Goal: Information Seeking & Learning: Learn about a topic

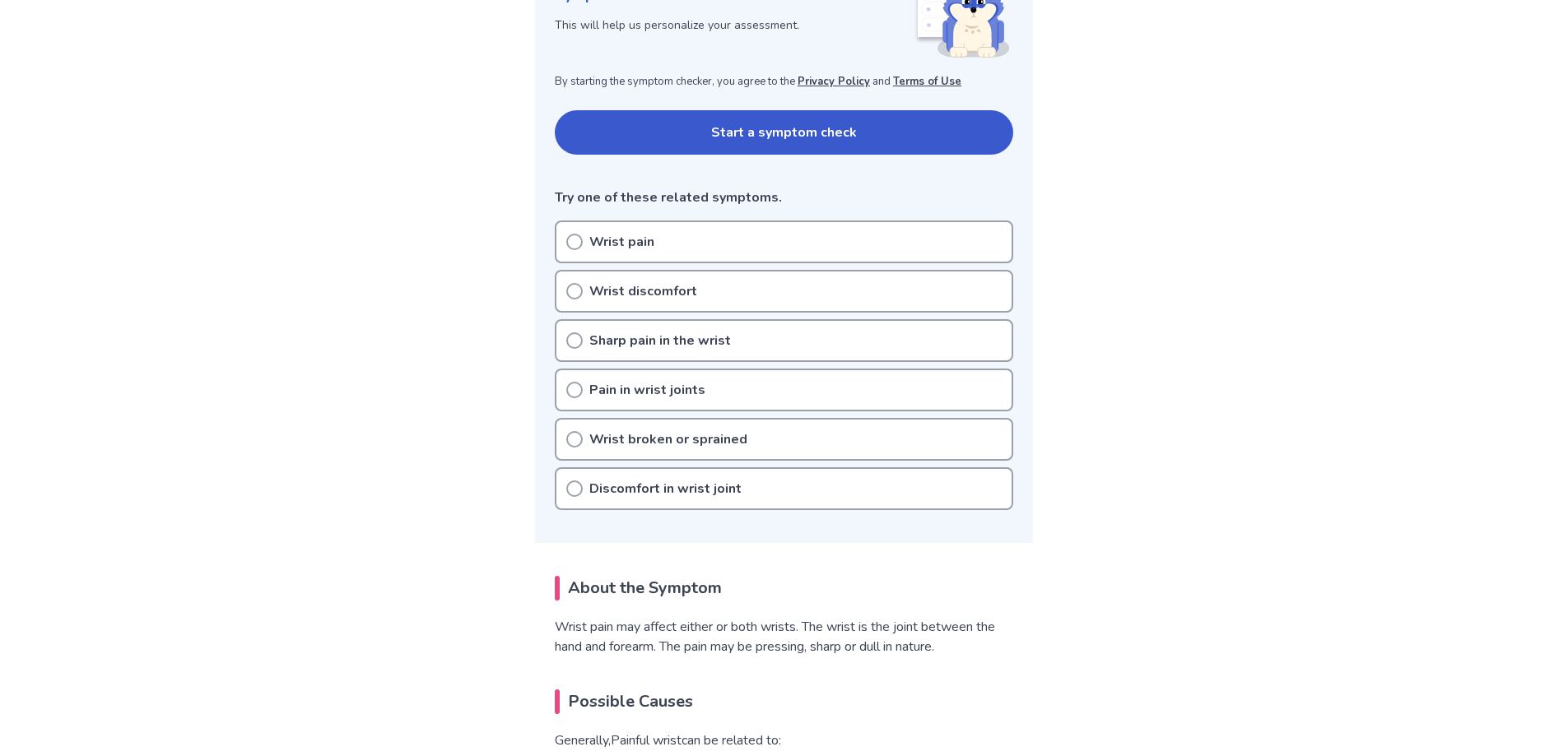
scroll to position [273, 0]
click at [600, 242] on p "Wrist pain" at bounding box center [622, 241] width 65 height 20
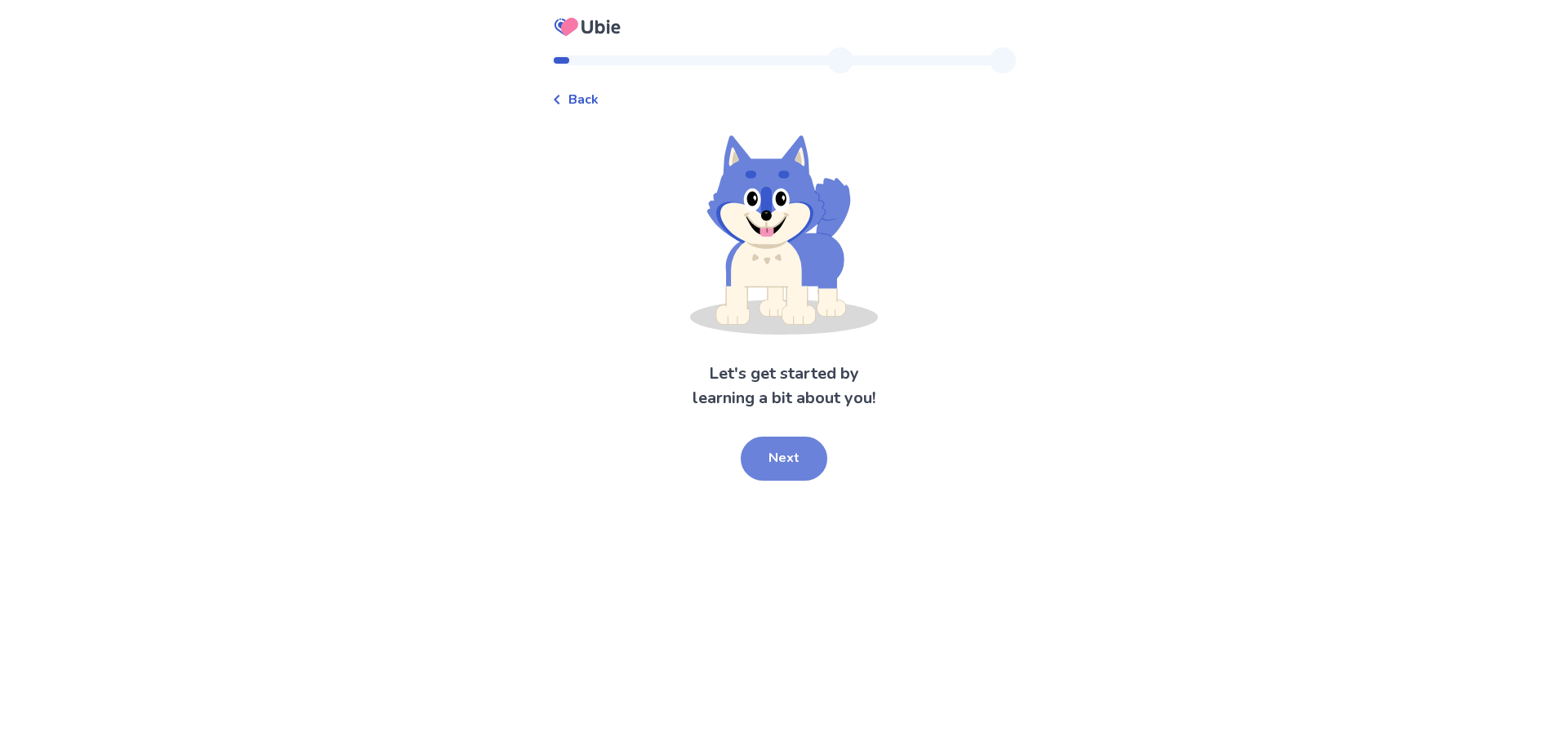
click at [797, 467] on button "Next" at bounding box center [784, 459] width 87 height 44
